Goal: Navigation & Orientation: Find specific page/section

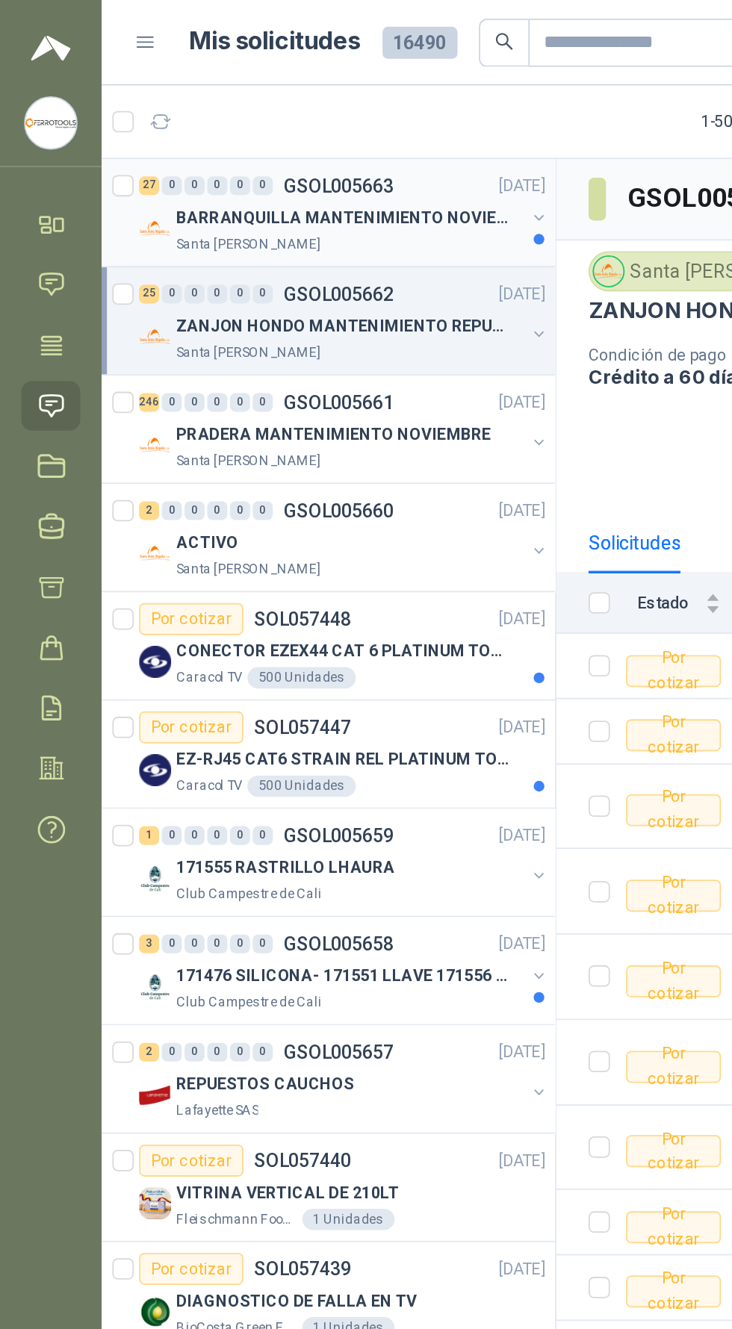
click at [246, 131] on div "Santa [PERSON_NAME]" at bounding box center [195, 137] width 193 height 12
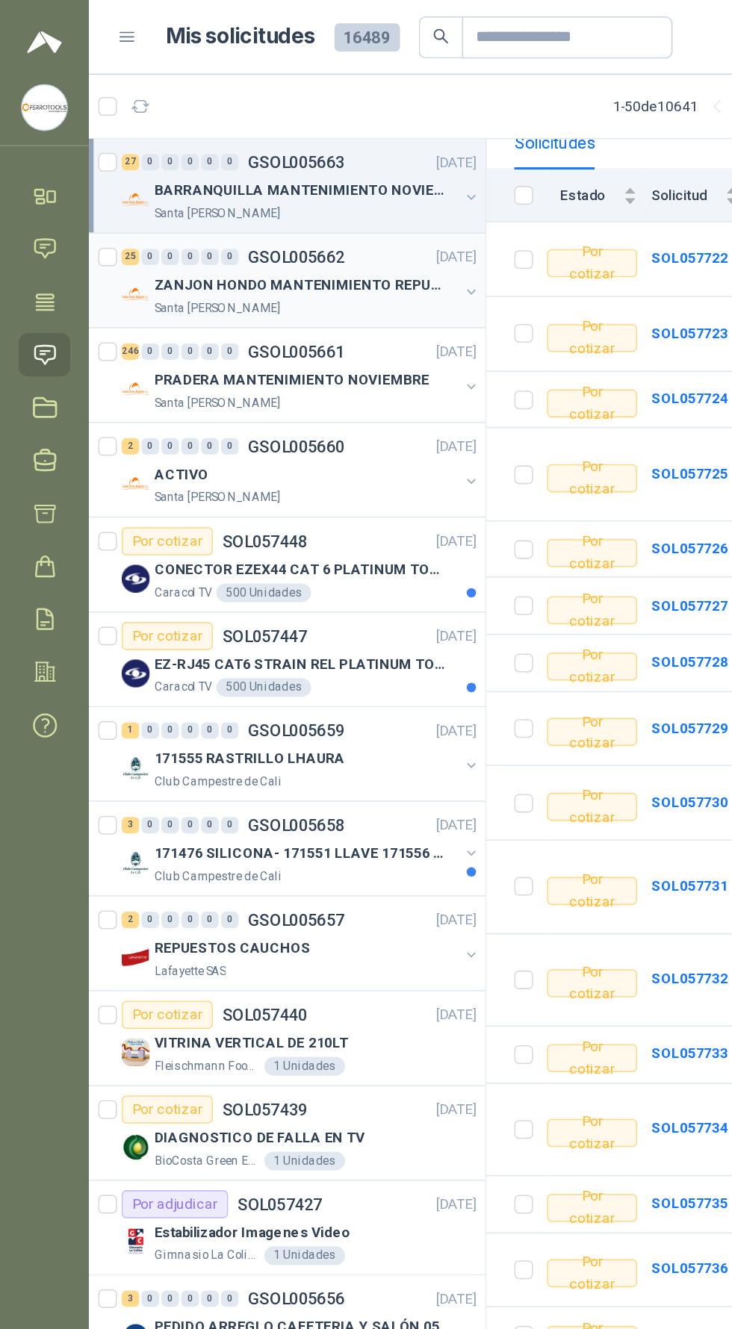
click at [245, 196] on div "Santa [PERSON_NAME]" at bounding box center [195, 197] width 193 height 12
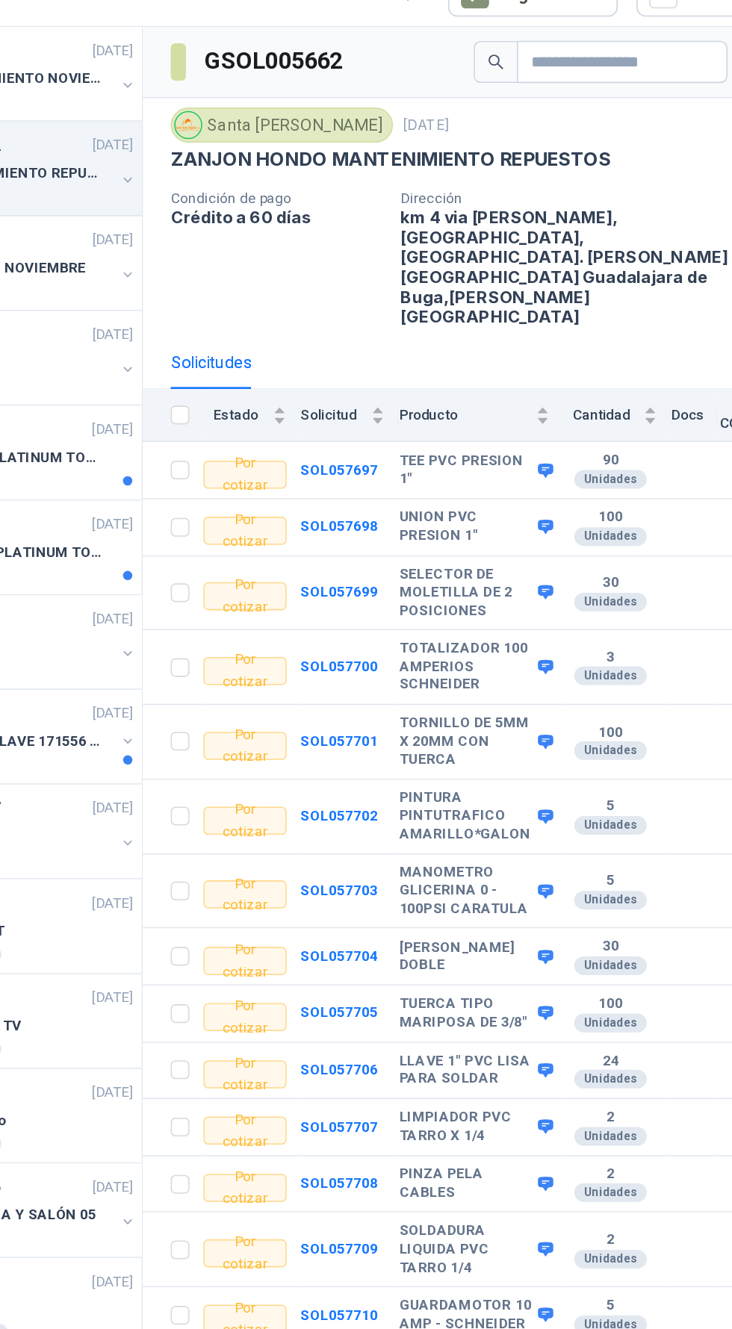
scroll to position [66, 0]
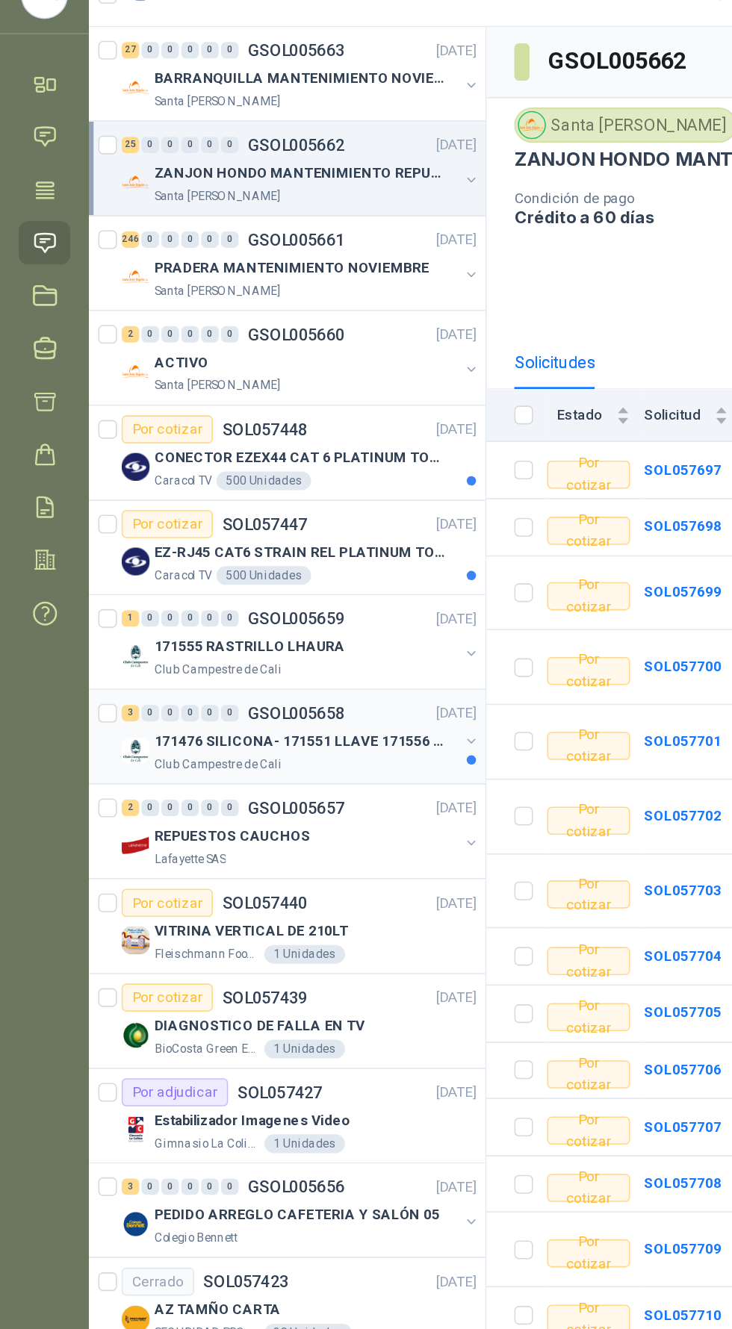
click at [267, 554] on div "Club Campestre de Cali" at bounding box center [195, 560] width 193 height 12
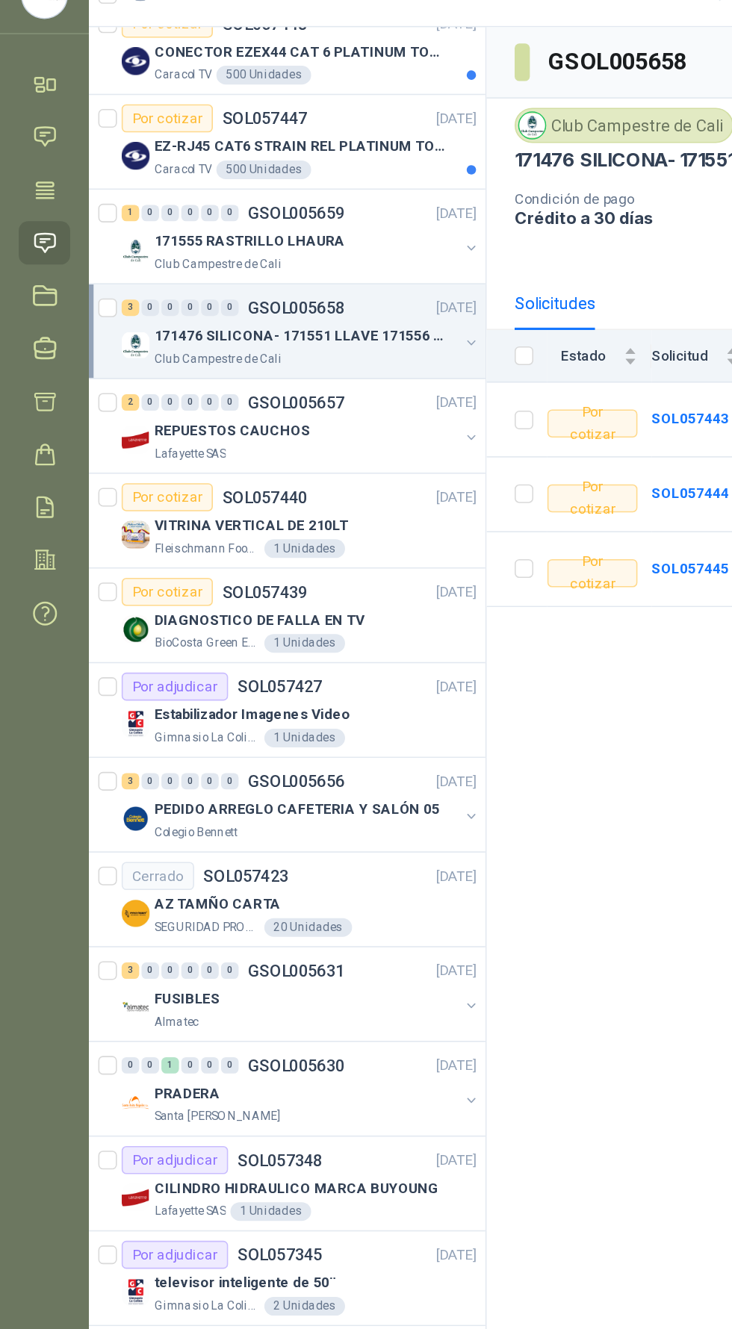
scroll to position [261, 0]
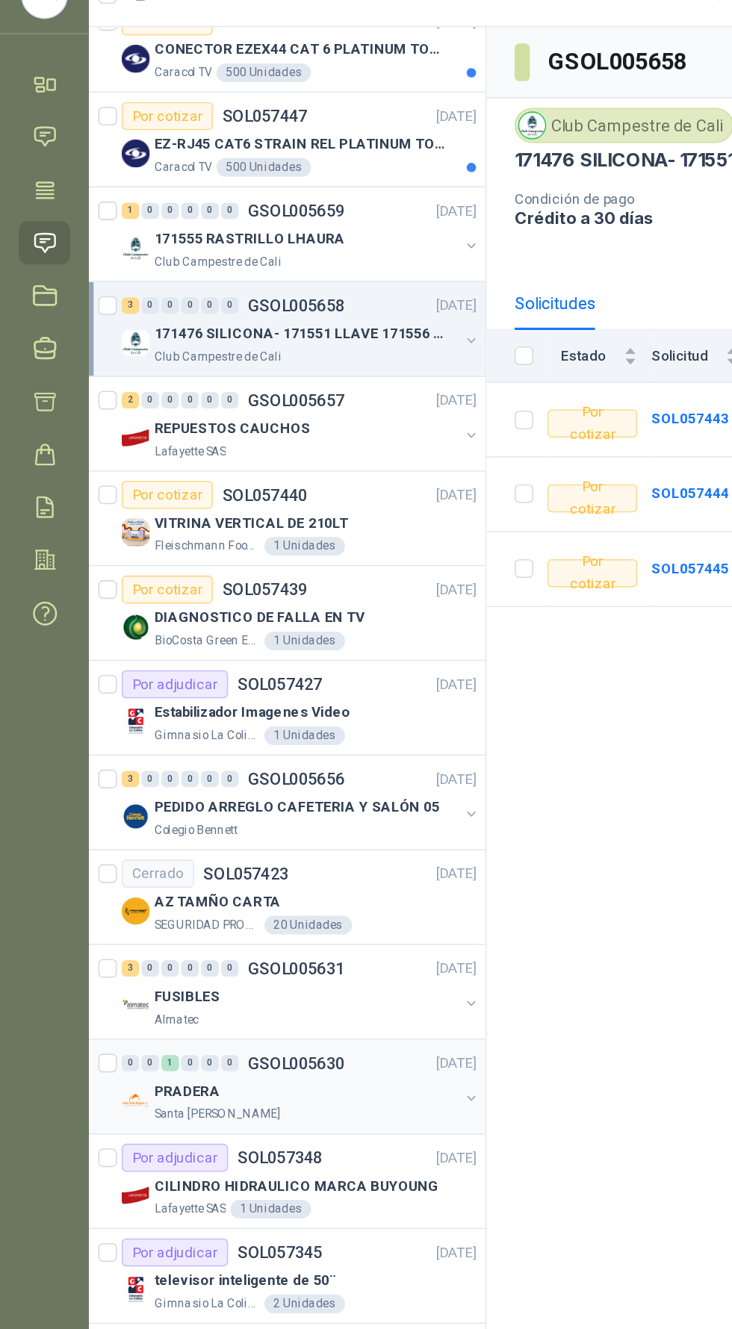
click at [166, 760] on div "PRADERA" at bounding box center [195, 769] width 193 height 18
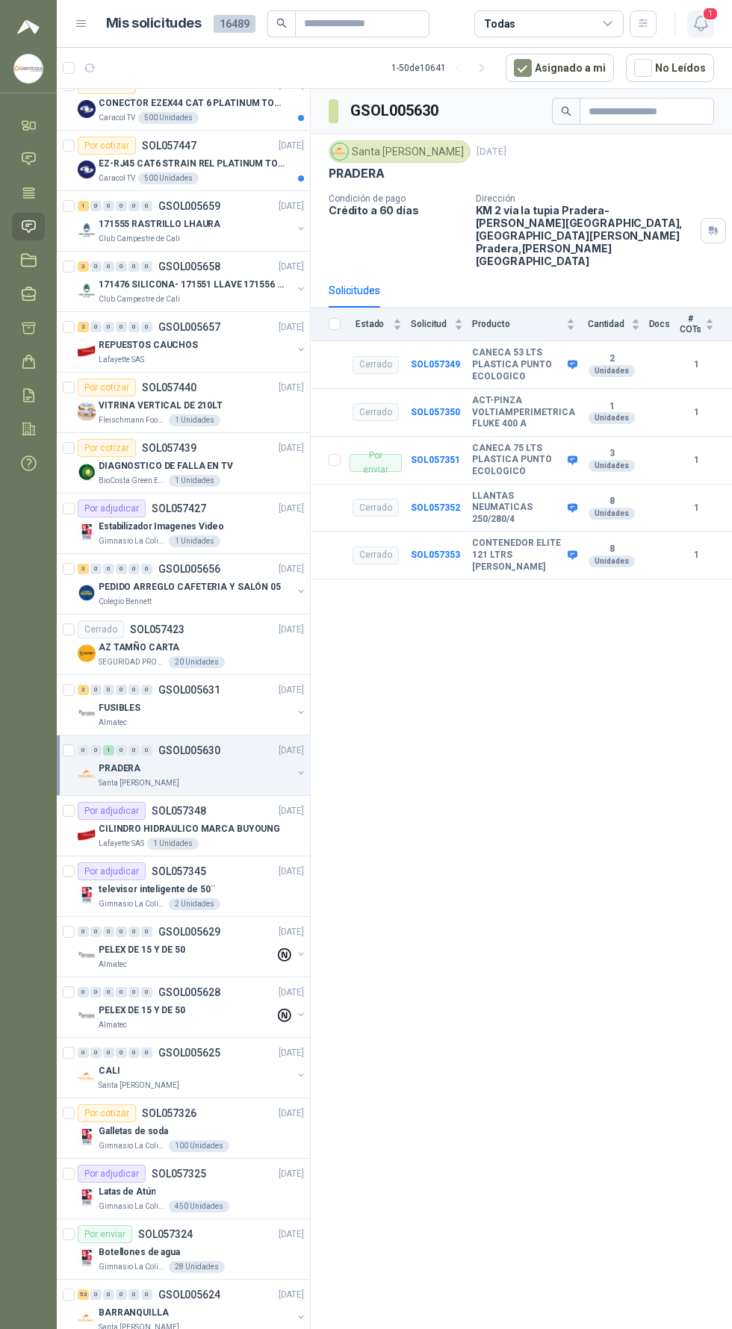
click at [699, 16] on icon "button" at bounding box center [700, 23] width 13 height 14
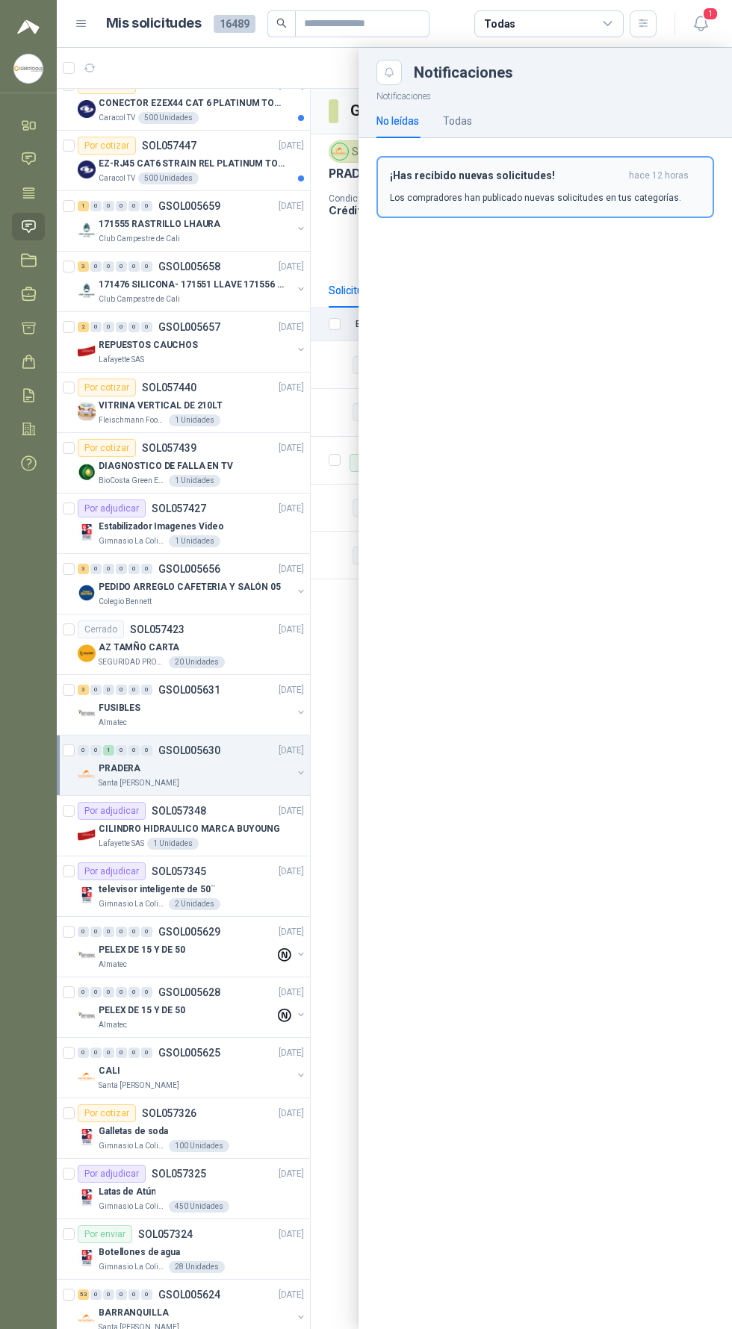
click at [640, 196] on p "Los compradores han publicado nuevas solicitudes en tus categorías." at bounding box center [535, 197] width 291 height 13
